Goal: Task Accomplishment & Management: Manage account settings

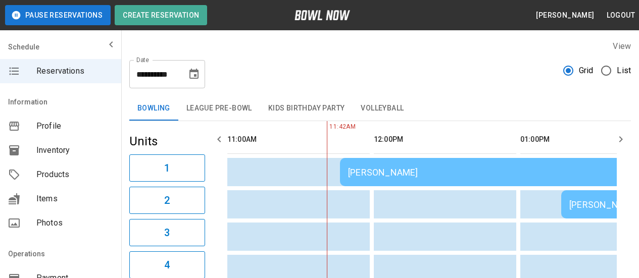
click at [400, 174] on div "[PERSON_NAME]" at bounding box center [485, 172] width 275 height 11
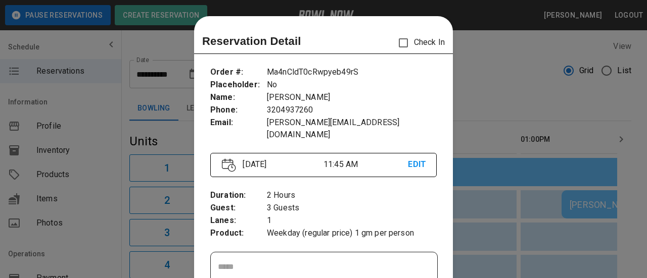
scroll to position [16, 0]
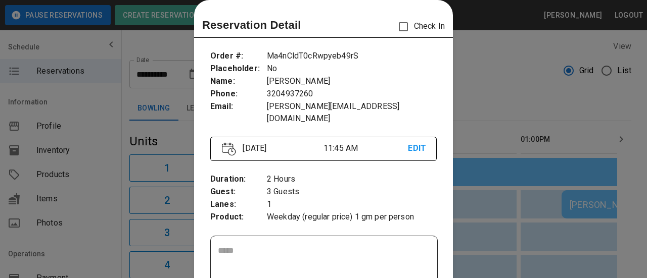
click at [472, 76] on div at bounding box center [323, 139] width 647 height 278
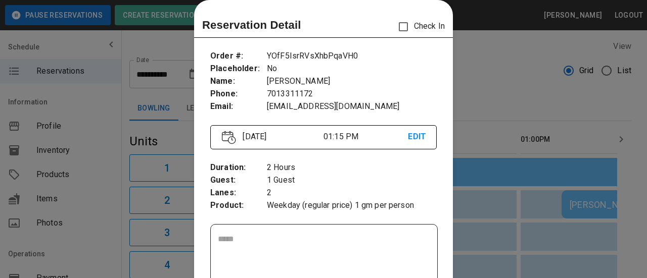
click at [485, 92] on div at bounding box center [323, 139] width 647 height 278
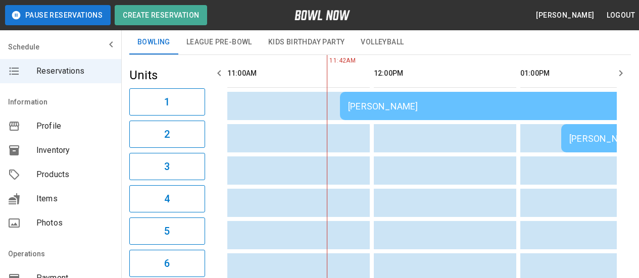
scroll to position [0, 0]
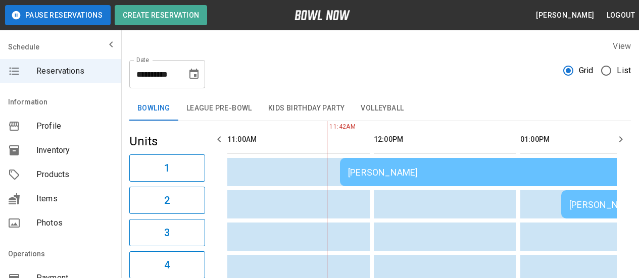
click at [620, 136] on icon "button" at bounding box center [621, 139] width 4 height 6
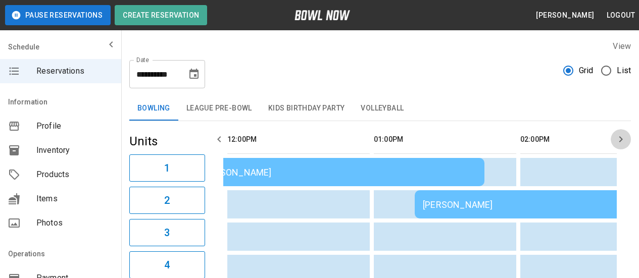
click at [620, 136] on icon "button" at bounding box center [621, 139] width 4 height 6
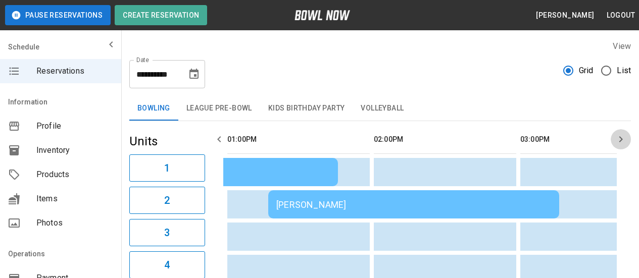
scroll to position [0, 586]
drag, startPoint x: 620, startPoint y: 136, endPoint x: 623, endPoint y: 146, distance: 10.2
click at [623, 146] on button "button" at bounding box center [621, 139] width 20 height 20
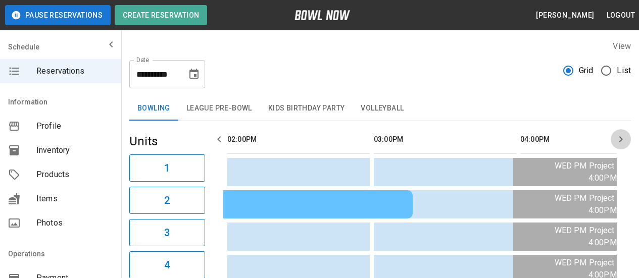
click at [621, 138] on icon "button" at bounding box center [621, 139] width 4 height 6
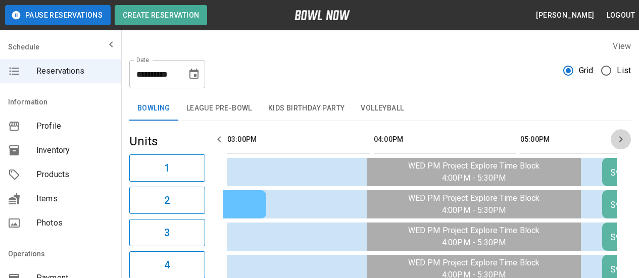
click at [621, 138] on icon "button" at bounding box center [621, 139] width 4 height 6
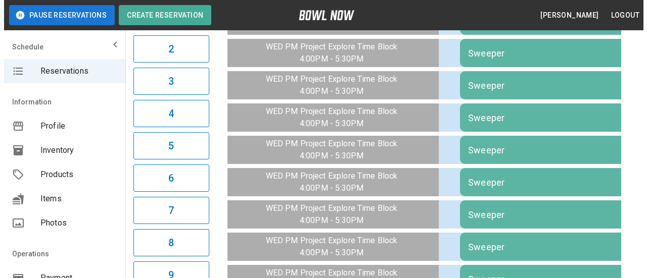
scroll to position [51, 0]
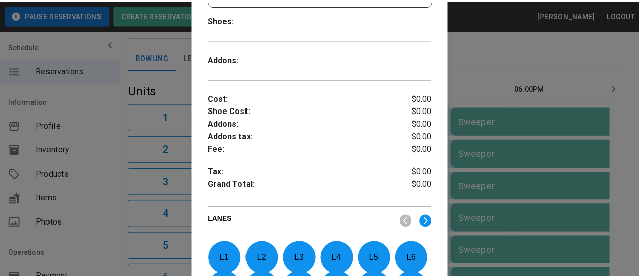
scroll to position [466, 0]
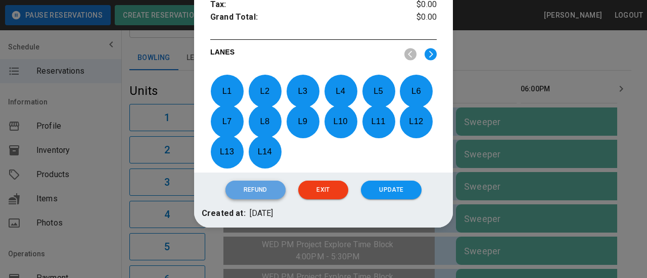
click at [259, 189] on button "Refund" at bounding box center [255, 190] width 60 height 19
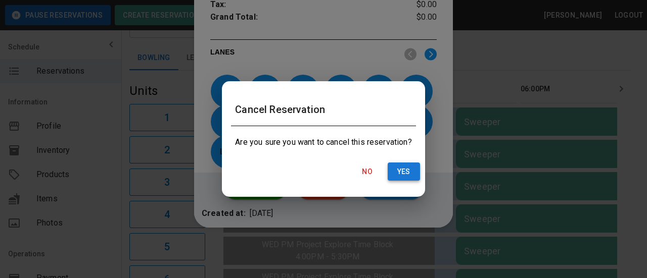
click at [405, 171] on button "Yes" at bounding box center [403, 172] width 32 height 19
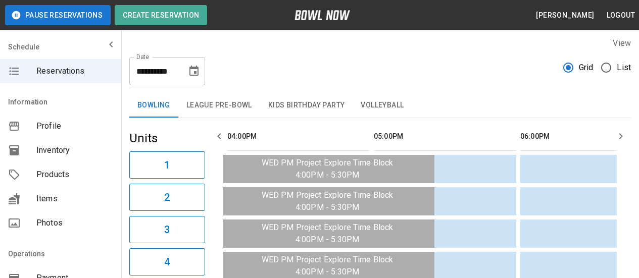
scroll to position [0, 0]
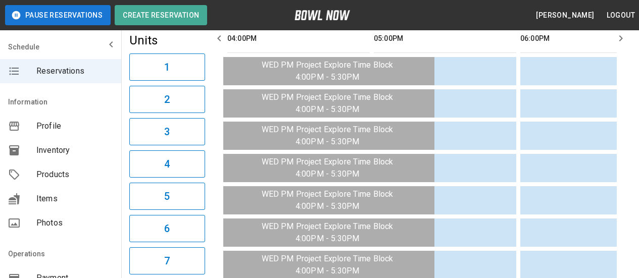
click at [622, 38] on icon "button" at bounding box center [621, 38] width 4 height 6
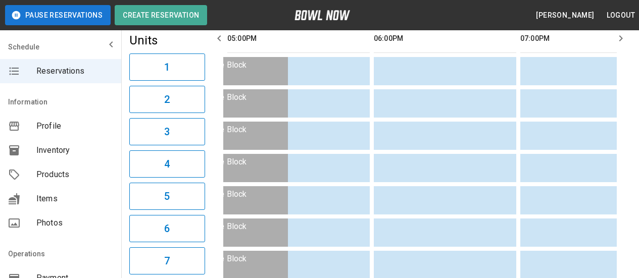
click at [622, 41] on icon "button" at bounding box center [621, 38] width 12 height 12
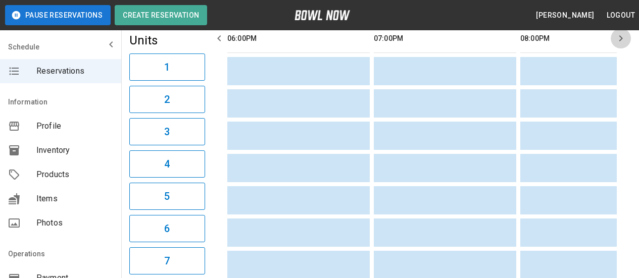
click at [619, 41] on icon "button" at bounding box center [621, 38] width 12 height 12
click at [618, 43] on icon "button" at bounding box center [621, 38] width 12 height 12
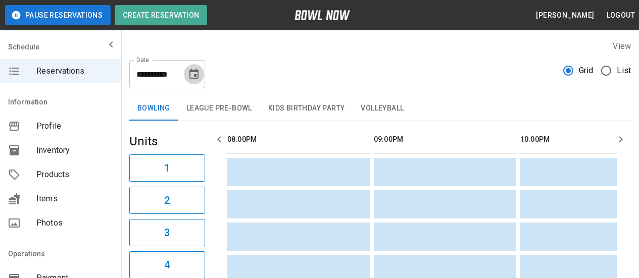
click at [197, 74] on icon "Choose date, selected date is Aug 13, 2025" at bounding box center [193, 74] width 9 height 10
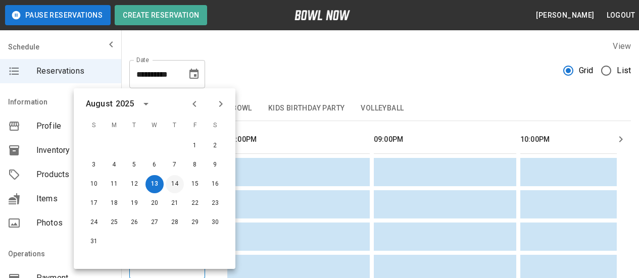
click at [173, 184] on button "14" at bounding box center [175, 184] width 18 height 18
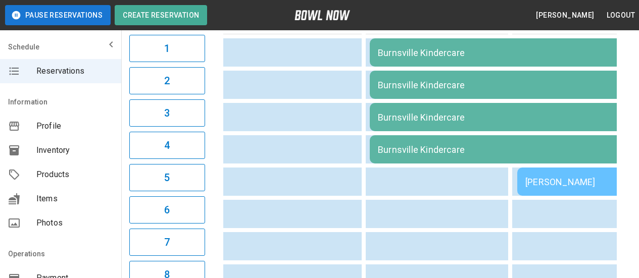
click at [557, 181] on div "[PERSON_NAME]" at bounding box center [588, 182] width 127 height 11
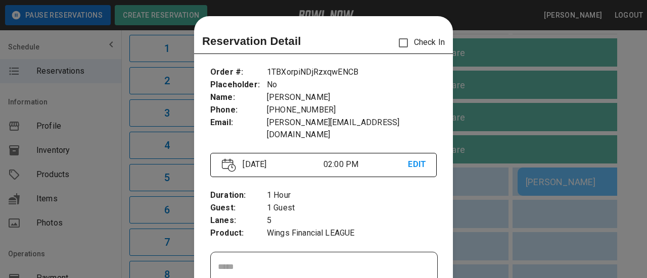
click at [511, 86] on div at bounding box center [323, 139] width 647 height 278
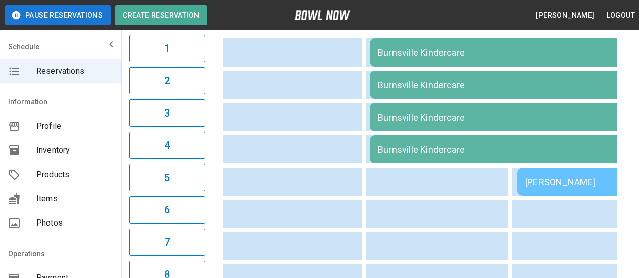
click at [424, 49] on div "Burnsville Kindercare" at bounding box center [515, 52] width 275 height 11
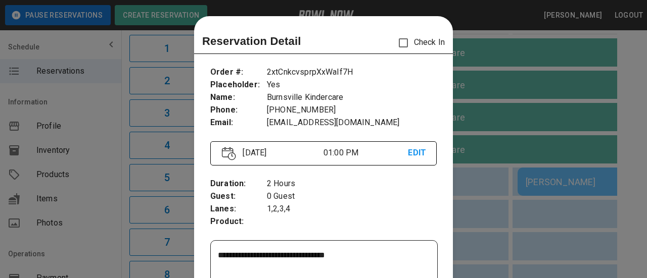
click at [551, 92] on div at bounding box center [323, 139] width 647 height 278
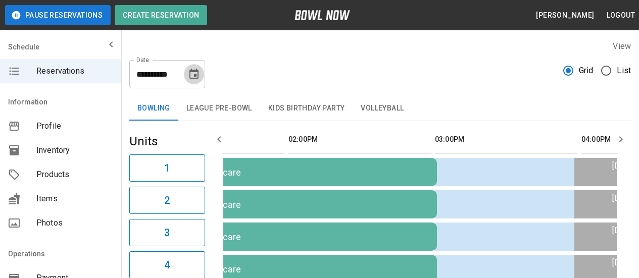
click at [193, 73] on icon "Choose date, selected date is Aug 14, 2025" at bounding box center [194, 74] width 12 height 12
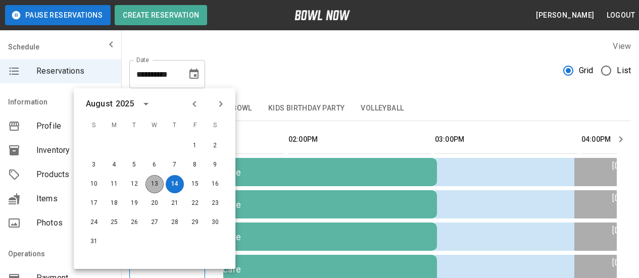
click at [156, 187] on button "13" at bounding box center [154, 184] width 18 height 18
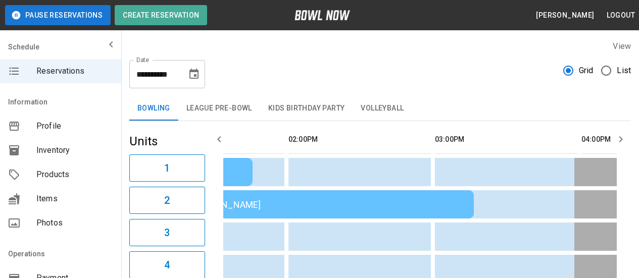
click at [394, 108] on button "Volleyball" at bounding box center [382, 108] width 59 height 24
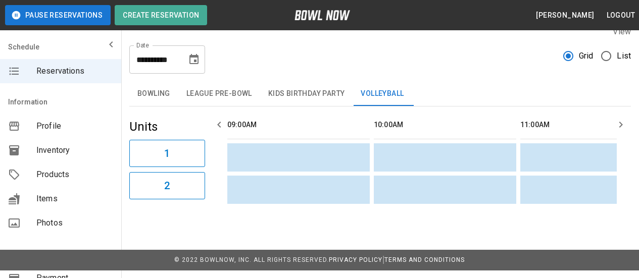
click at [190, 61] on icon "Choose date, selected date is Aug 13, 2025" at bounding box center [193, 59] width 9 height 10
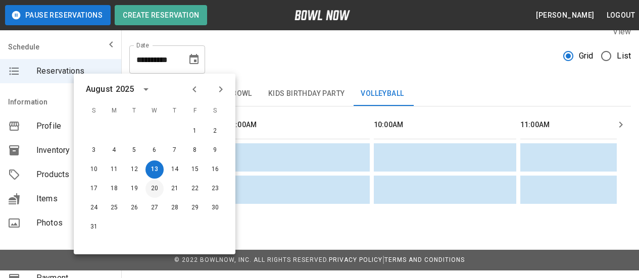
click at [155, 190] on button "20" at bounding box center [154, 189] width 18 height 18
type input "**********"
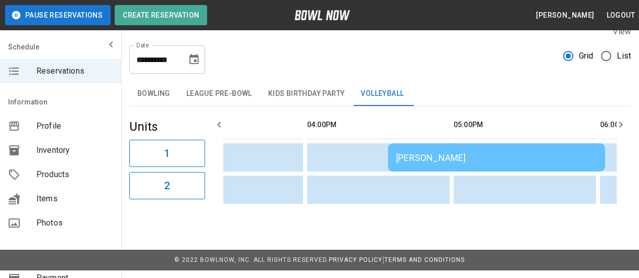
click at [431, 161] on div "[PERSON_NAME]" at bounding box center [496, 158] width 201 height 11
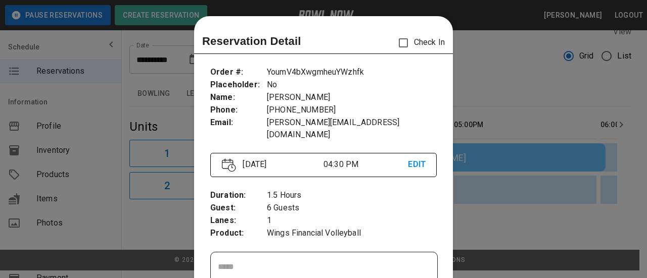
click at [498, 92] on div at bounding box center [323, 139] width 647 height 278
